Goal: Use online tool/utility: Utilize a website feature to perform a specific function

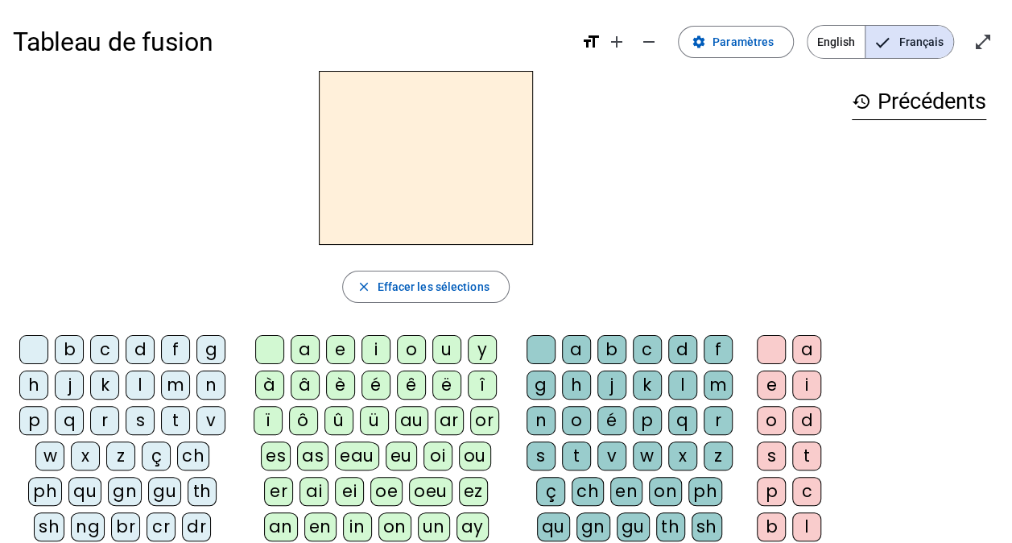
click at [32, 383] on div "h" at bounding box center [33, 384] width 29 height 29
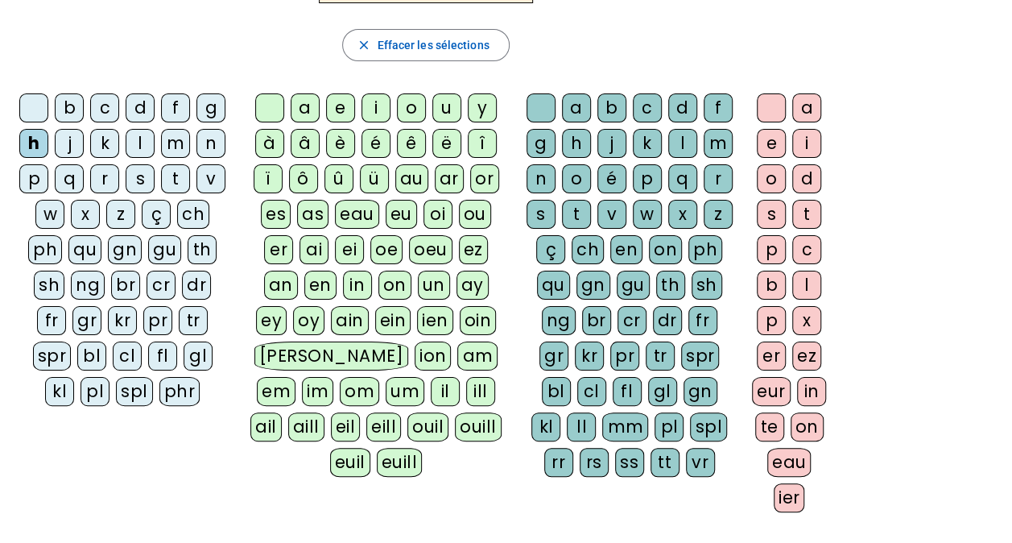
scroll to position [161, 0]
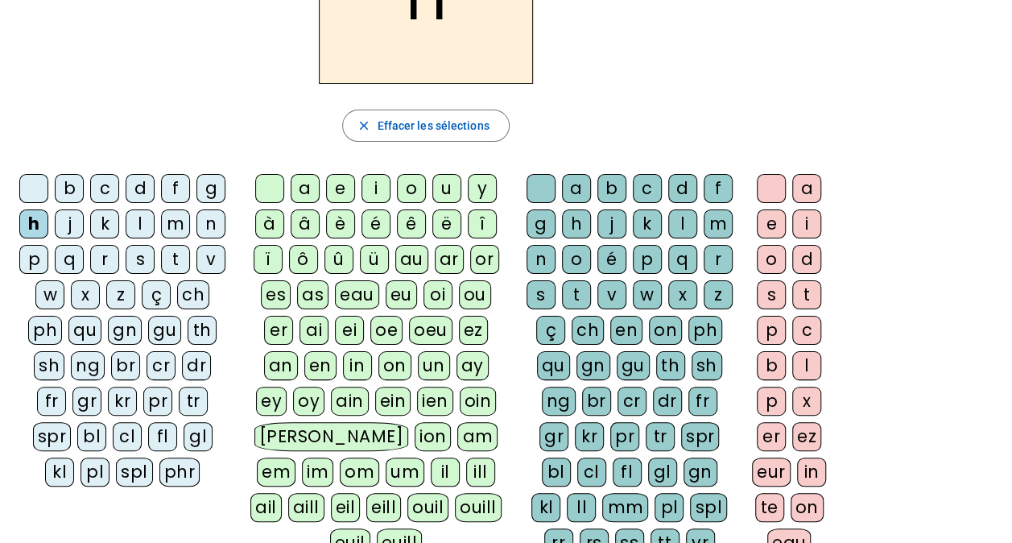
click at [412, 259] on div "au" at bounding box center [411, 259] width 33 height 29
click at [584, 299] on div "t" at bounding box center [576, 294] width 29 height 29
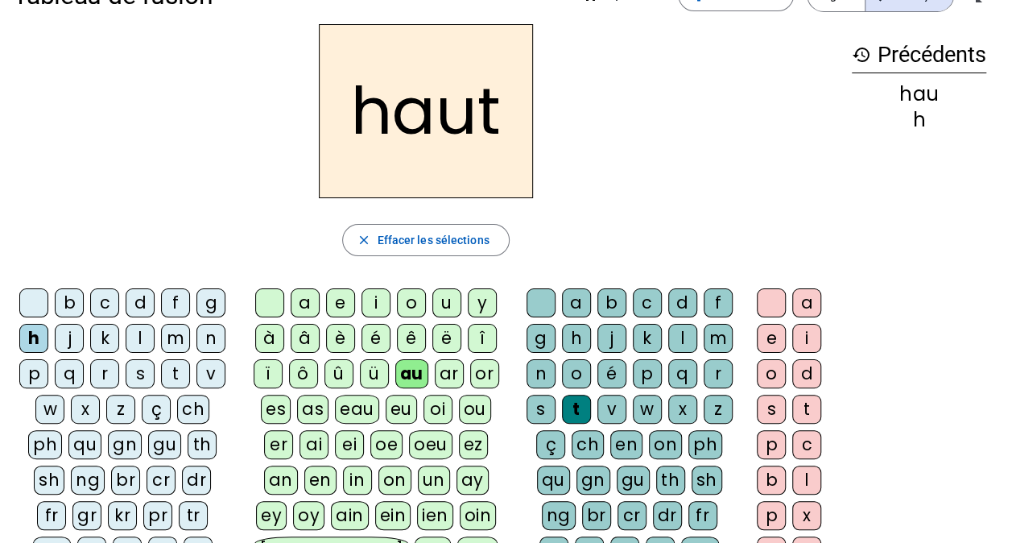
scroll to position [81, 0]
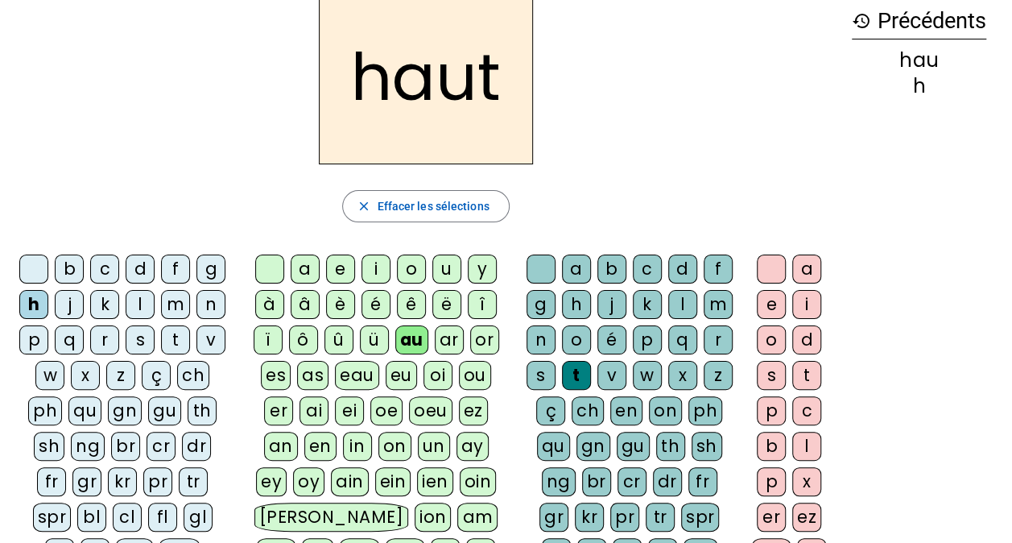
click at [132, 339] on div "s" at bounding box center [140, 339] width 29 height 29
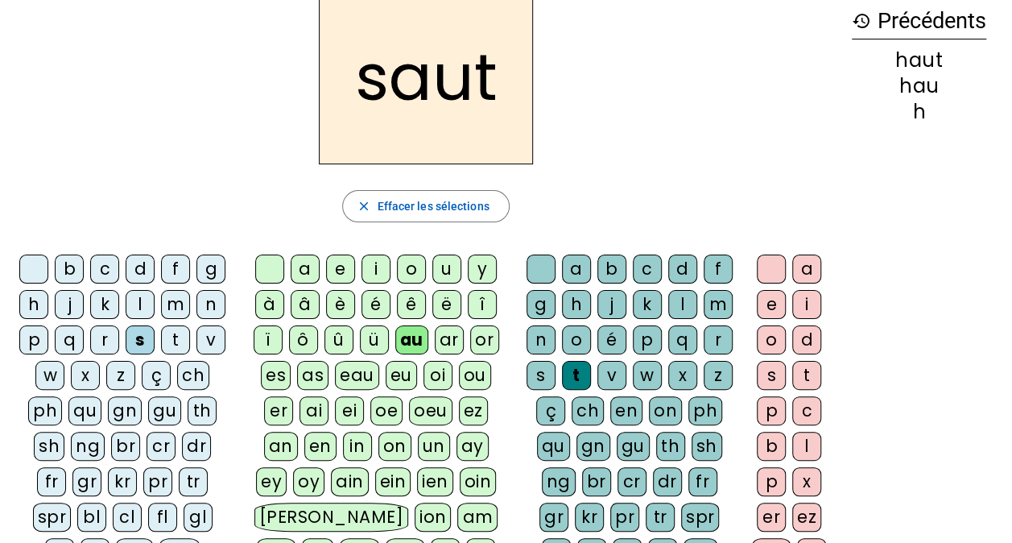
click at [170, 269] on div "f" at bounding box center [175, 268] width 29 height 29
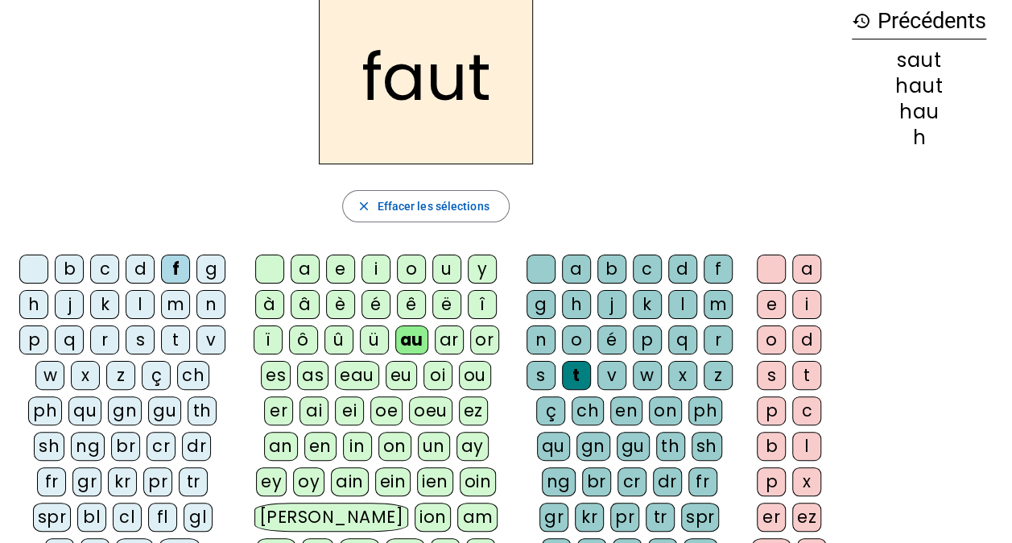
click at [772, 303] on div "e" at bounding box center [771, 304] width 29 height 29
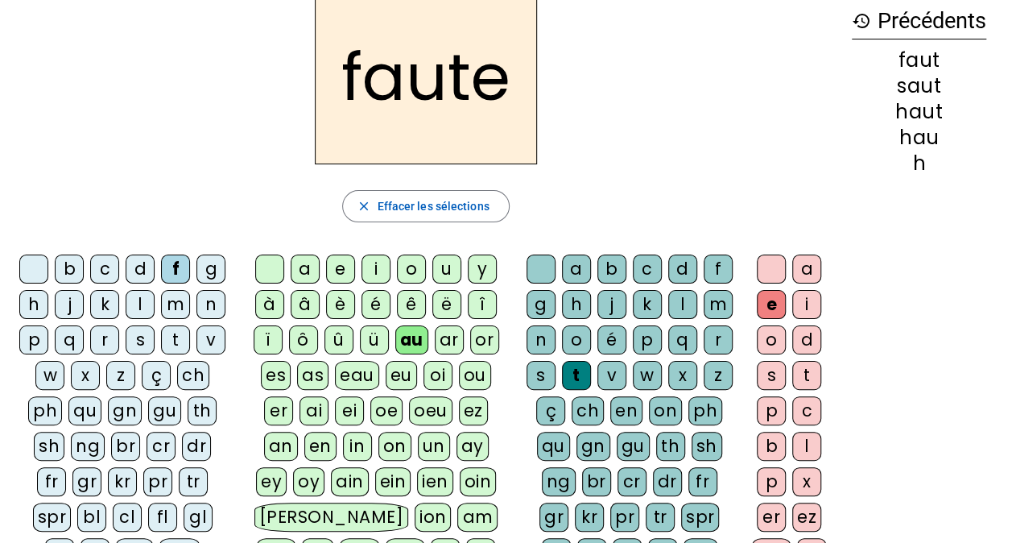
click at [139, 335] on div "s" at bounding box center [140, 339] width 29 height 29
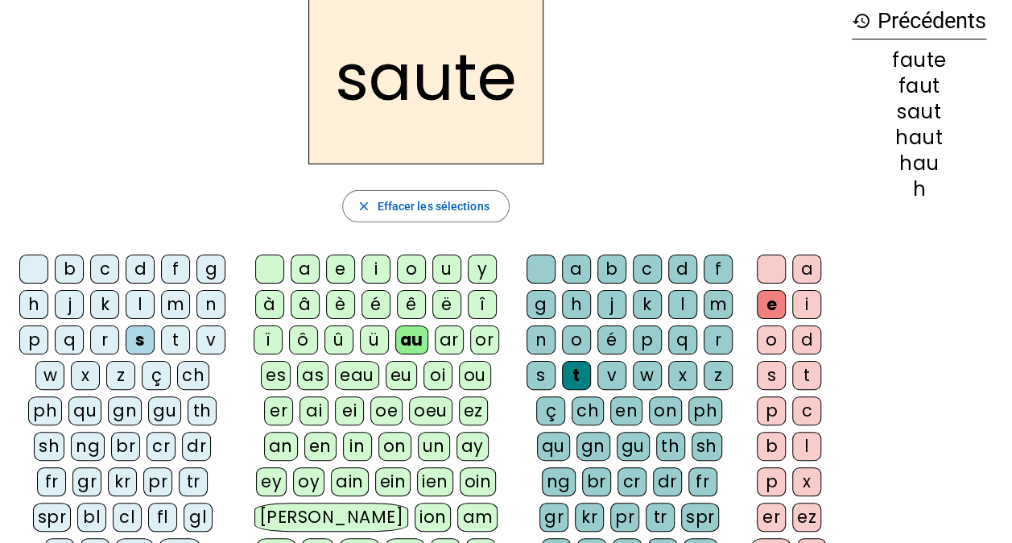
click at [773, 279] on div at bounding box center [771, 268] width 29 height 29
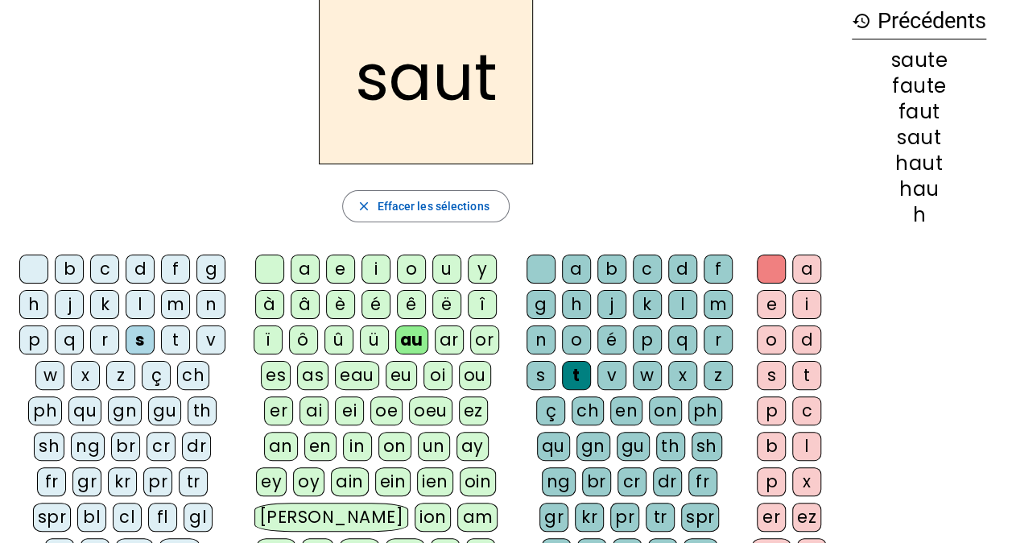
click at [536, 269] on div at bounding box center [541, 268] width 29 height 29
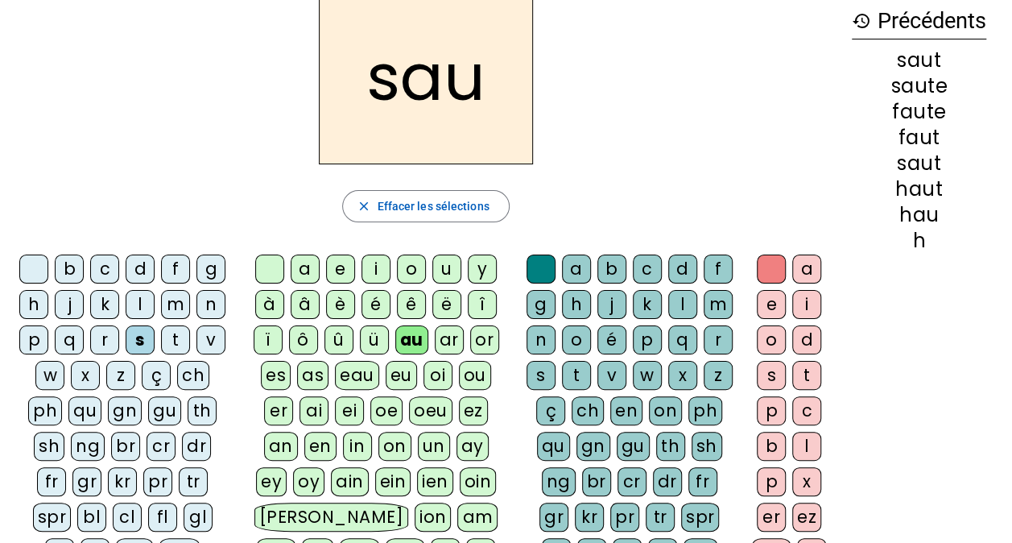
click at [582, 370] on div "t" at bounding box center [576, 375] width 29 height 29
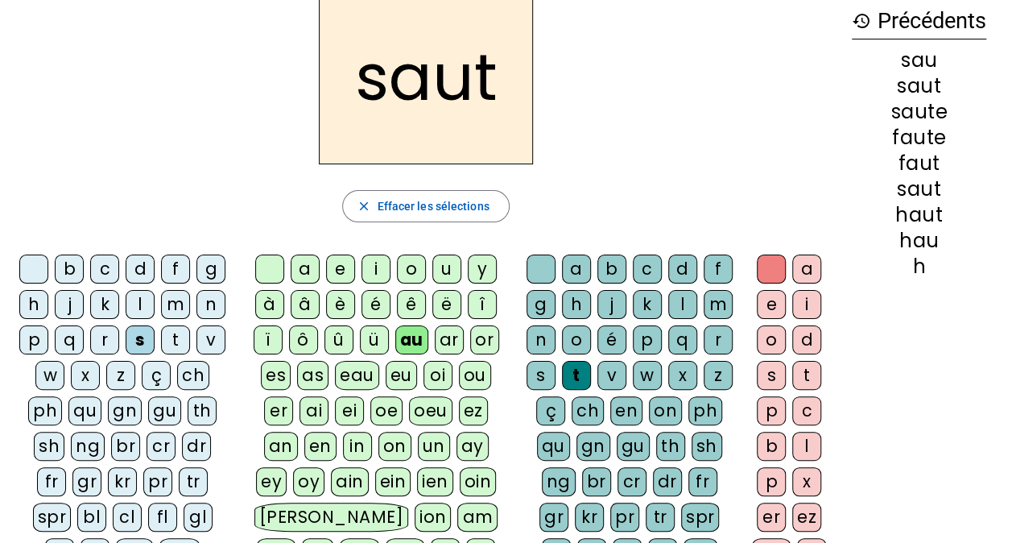
click at [39, 304] on div "h" at bounding box center [33, 304] width 29 height 29
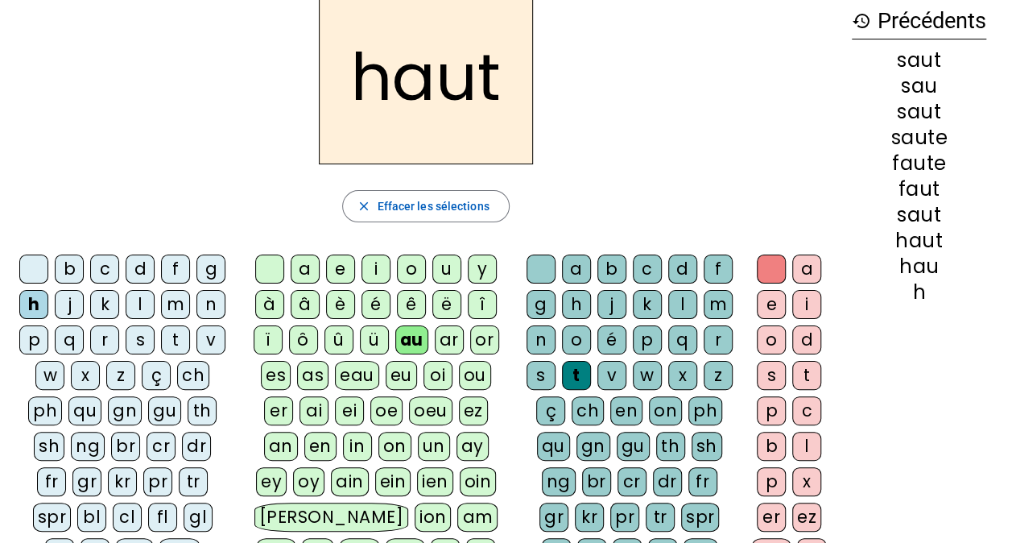
click at [767, 321] on letter-bubble "e" at bounding box center [774, 307] width 35 height 35
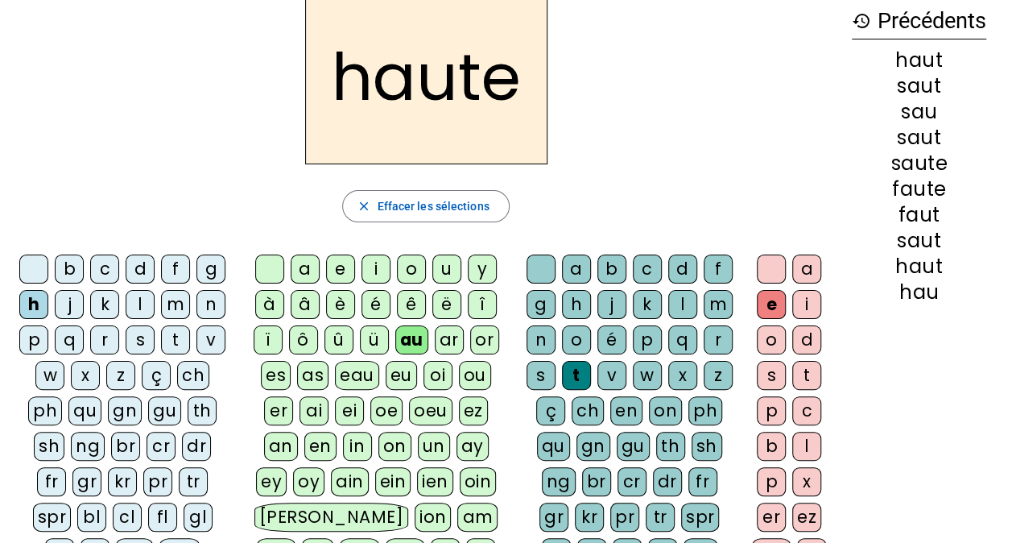
click at [166, 271] on div "f" at bounding box center [175, 268] width 29 height 29
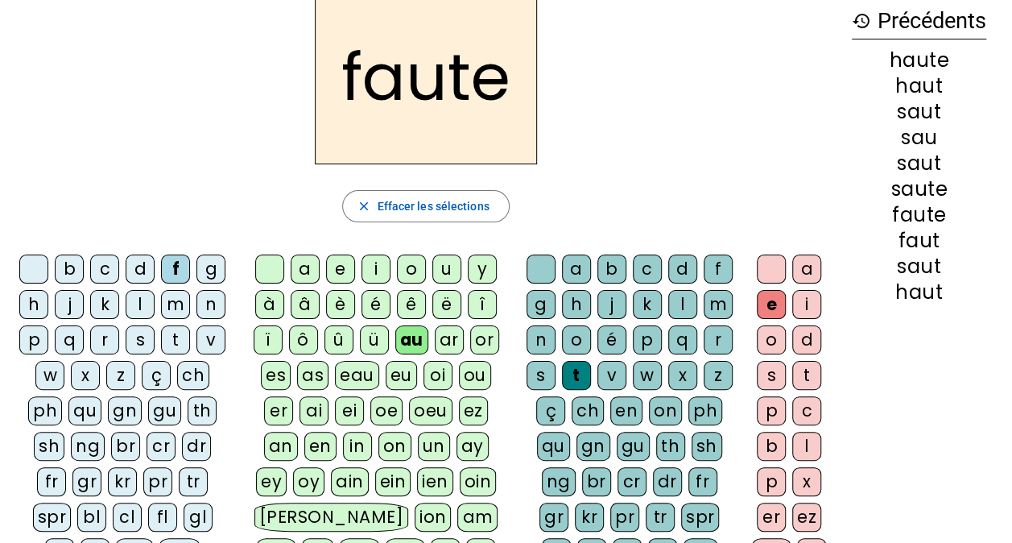
click at [404, 503] on div "[PERSON_NAME]" at bounding box center [331, 517] width 154 height 29
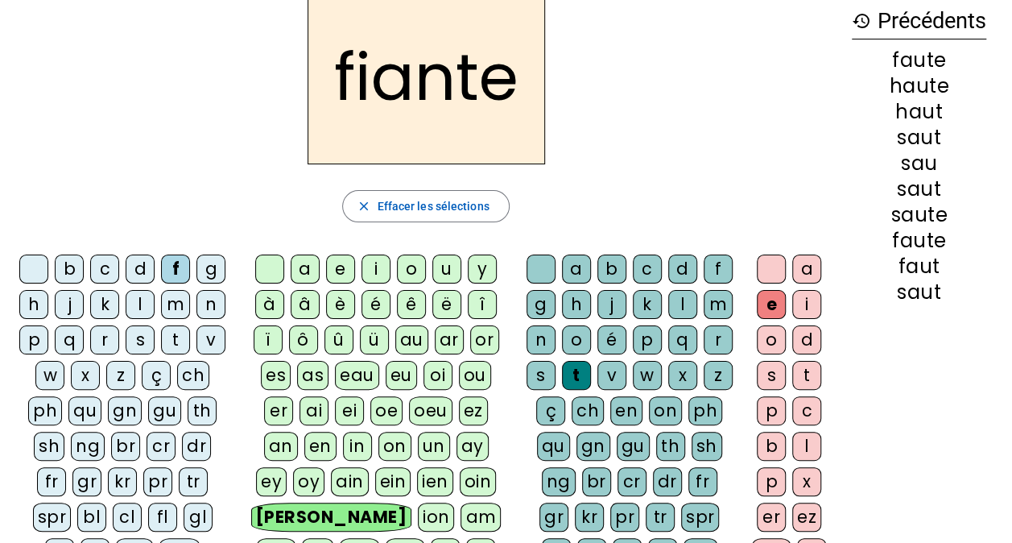
click at [412, 337] on div "au" at bounding box center [411, 339] width 33 height 29
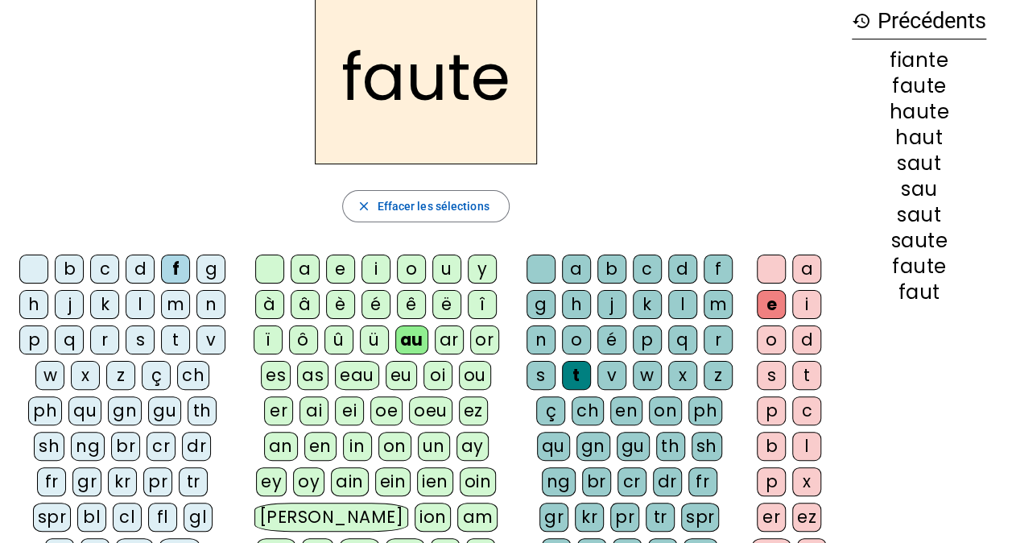
click at [627, 405] on div "en" at bounding box center [626, 410] width 32 height 29
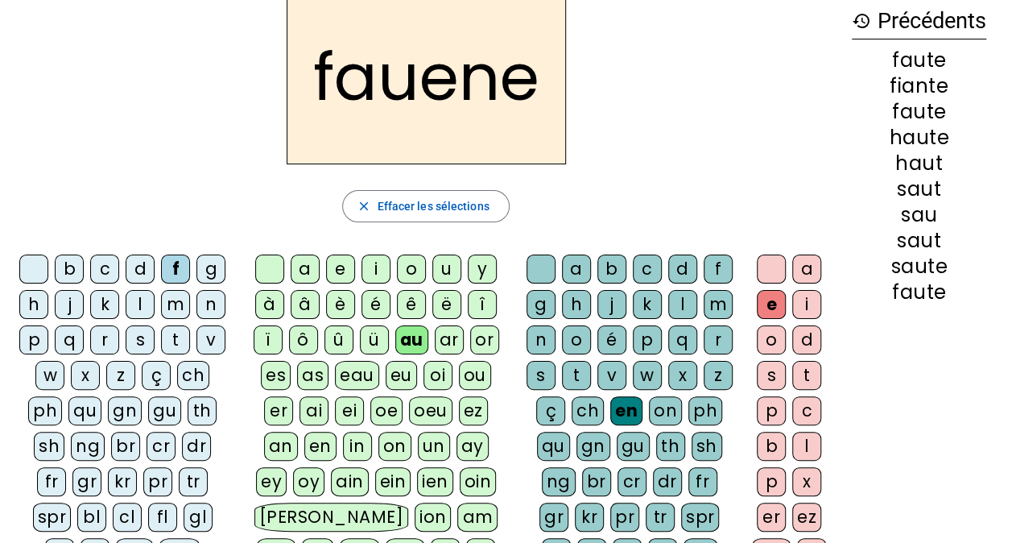
click at [543, 340] on div "n" at bounding box center [541, 339] width 29 height 29
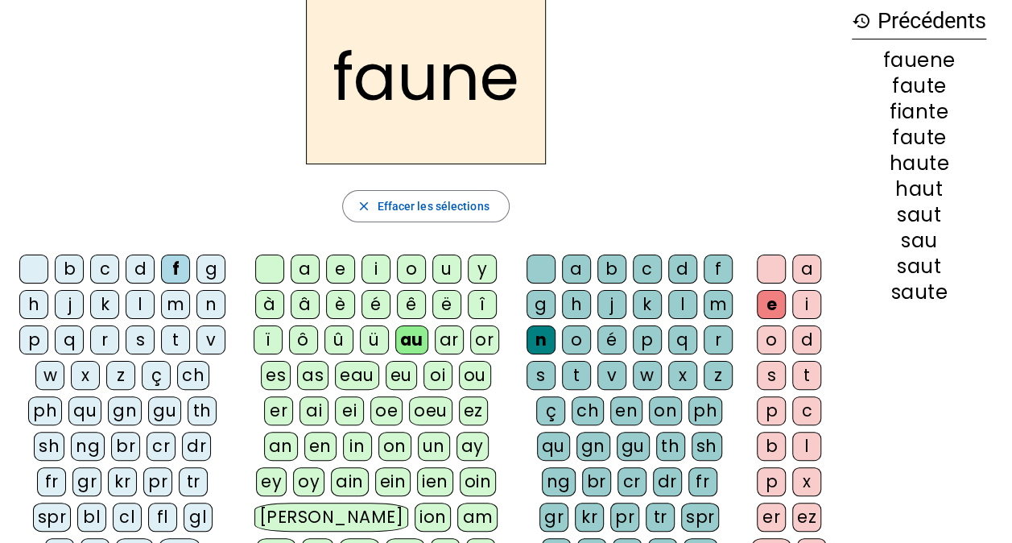
click at [374, 274] on div "i" at bounding box center [376, 268] width 29 height 29
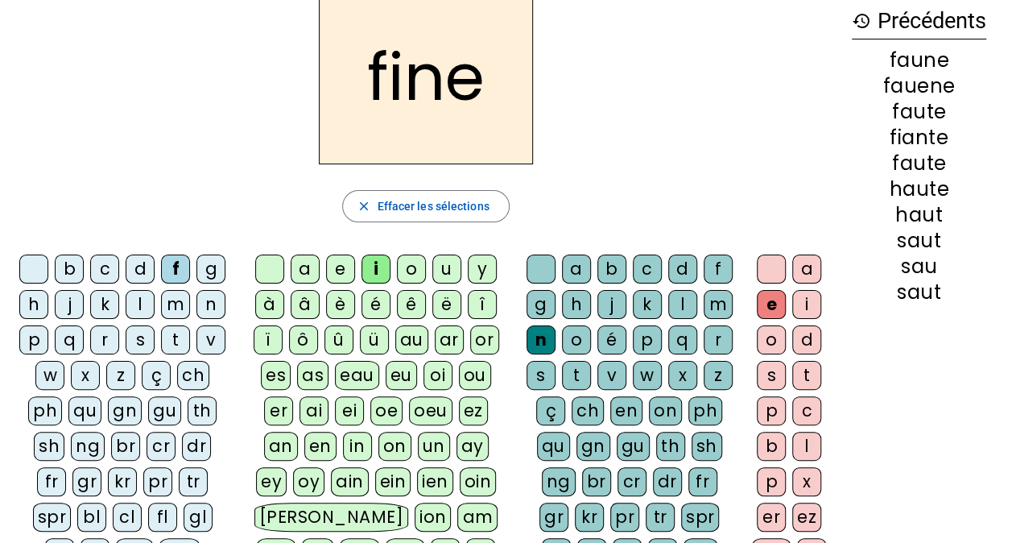
click at [678, 309] on div "l" at bounding box center [682, 304] width 29 height 29
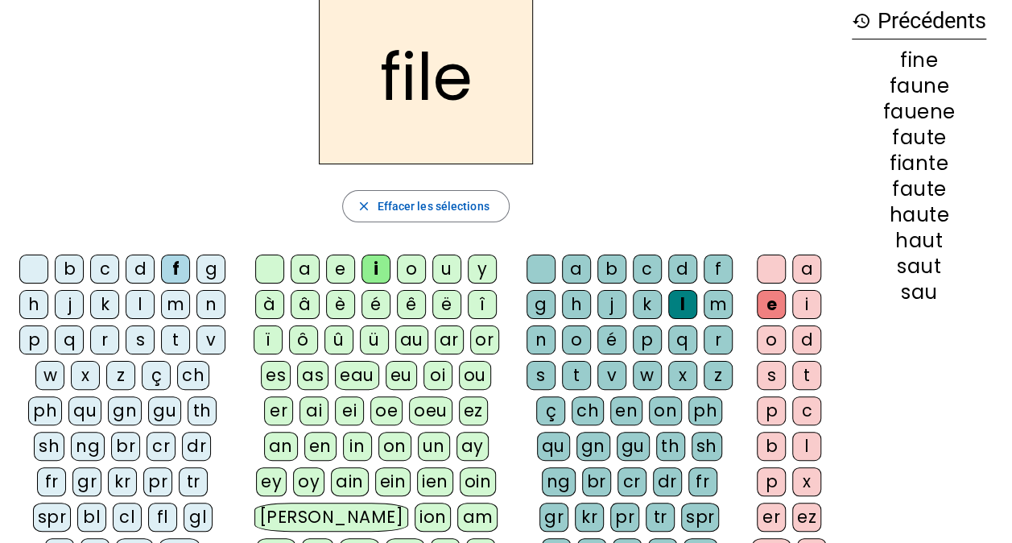
click at [64, 279] on div "b" at bounding box center [69, 268] width 29 height 29
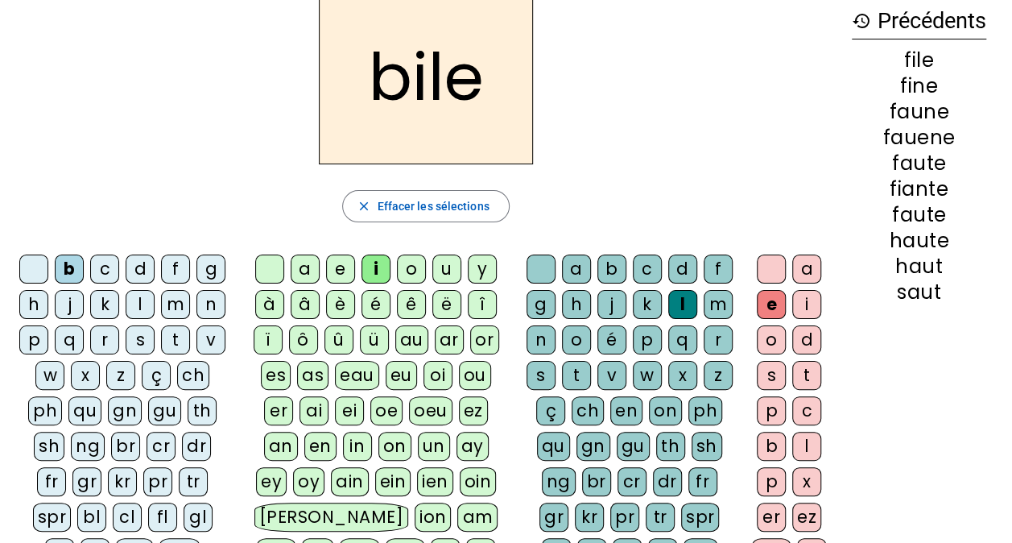
click at [716, 370] on div "z" at bounding box center [718, 375] width 29 height 29
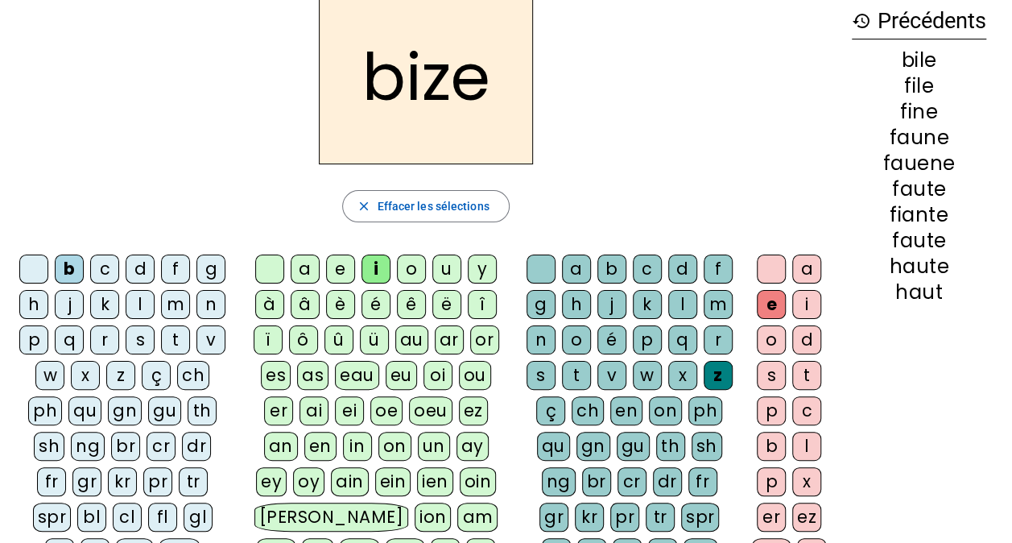
click at [544, 371] on div "s" at bounding box center [541, 375] width 29 height 29
